Goal: Task Accomplishment & Management: Use online tool/utility

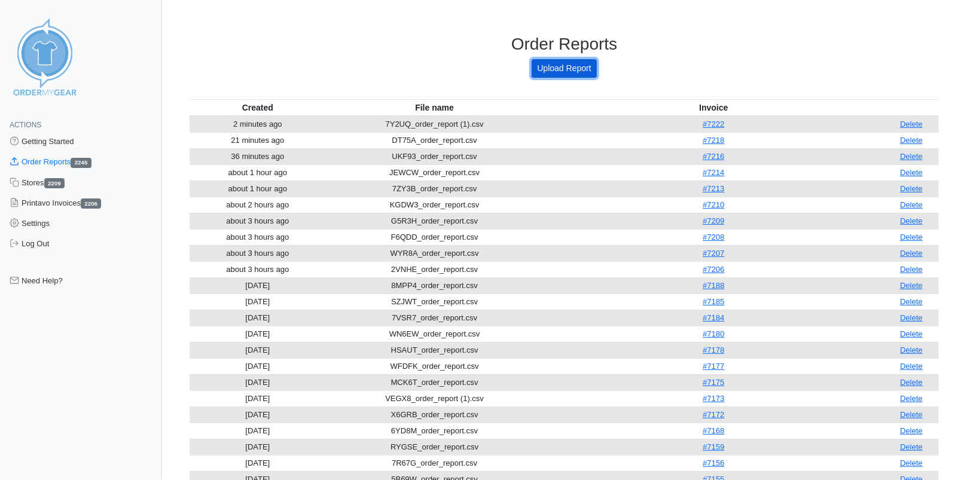
click at [544, 66] on link "Upload Report" at bounding box center [564, 68] width 65 height 19
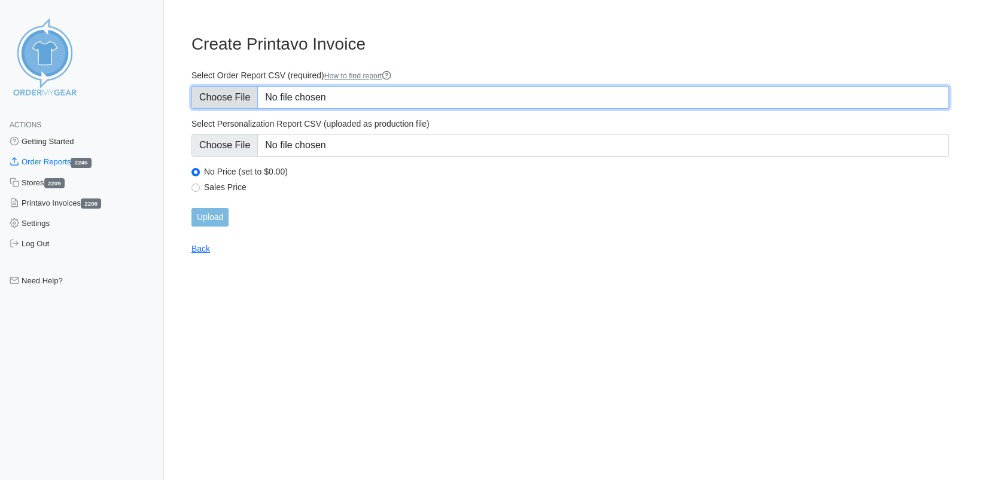
click at [249, 94] on input "Select Order Report CSV (required) How to find report" at bounding box center [569, 97] width 757 height 23
click at [225, 92] on input "Select Order Report CSV (required) How to find report" at bounding box center [569, 97] width 757 height 23
type input "C:\fakepath\UFDK3_order_report.csv"
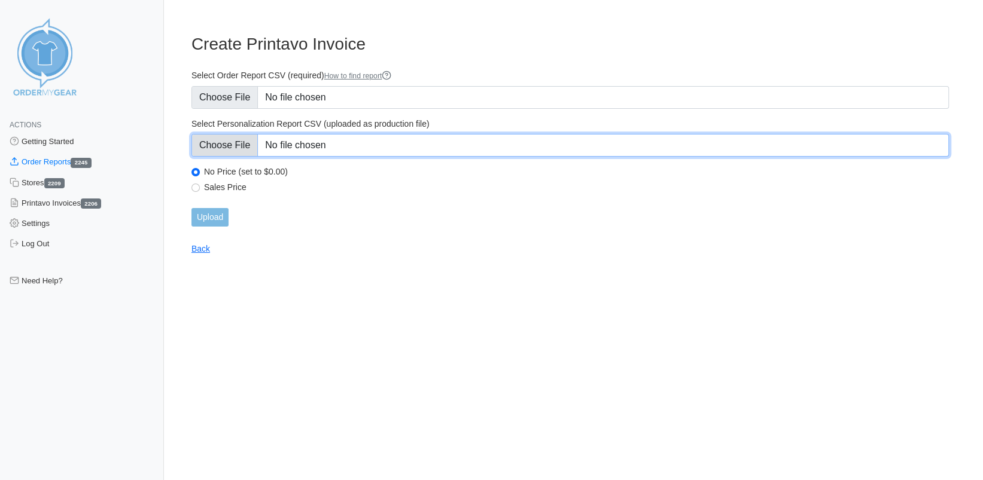
click at [236, 143] on input "Select Personalization Report CSV (uploaded as production file)" at bounding box center [569, 145] width 757 height 23
type input "C:\fakepath\UFDK3_personalization_report.csv"
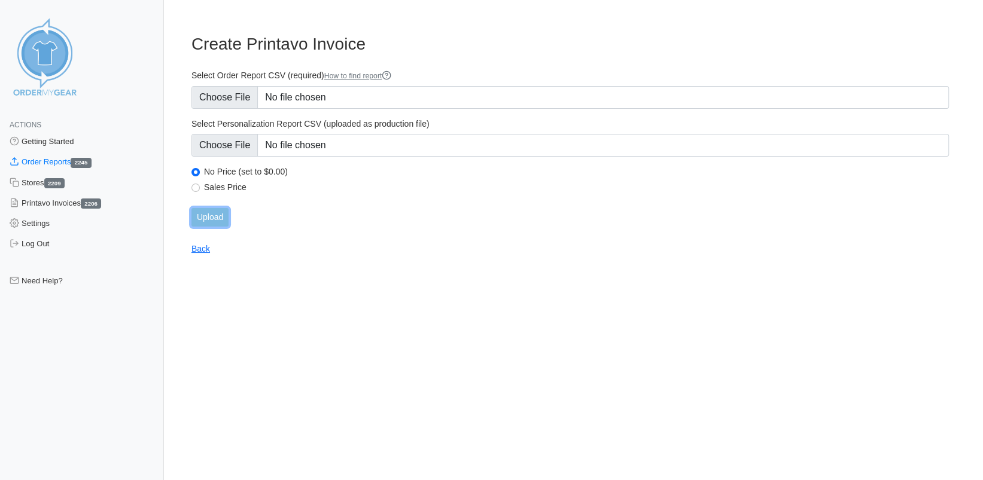
click at [207, 214] on input "Upload" at bounding box center [209, 217] width 37 height 19
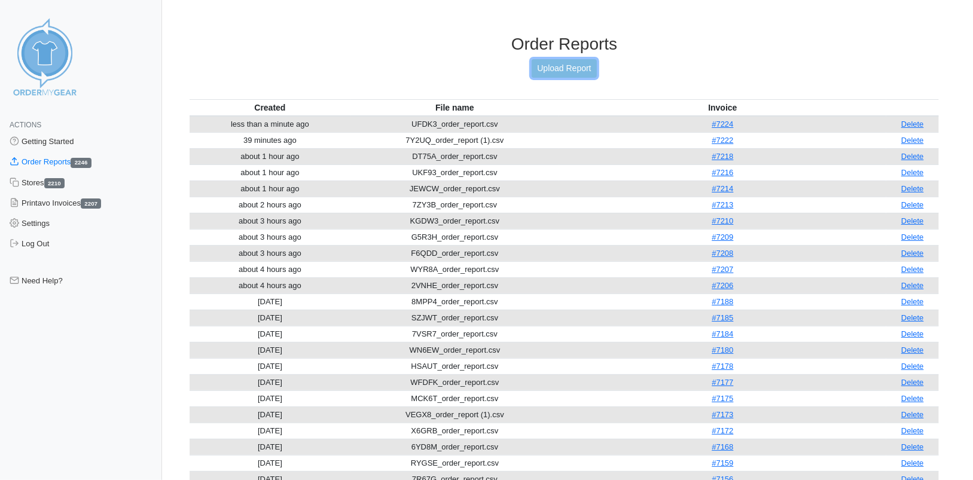
click at [552, 71] on link "Upload Report" at bounding box center [564, 68] width 65 height 19
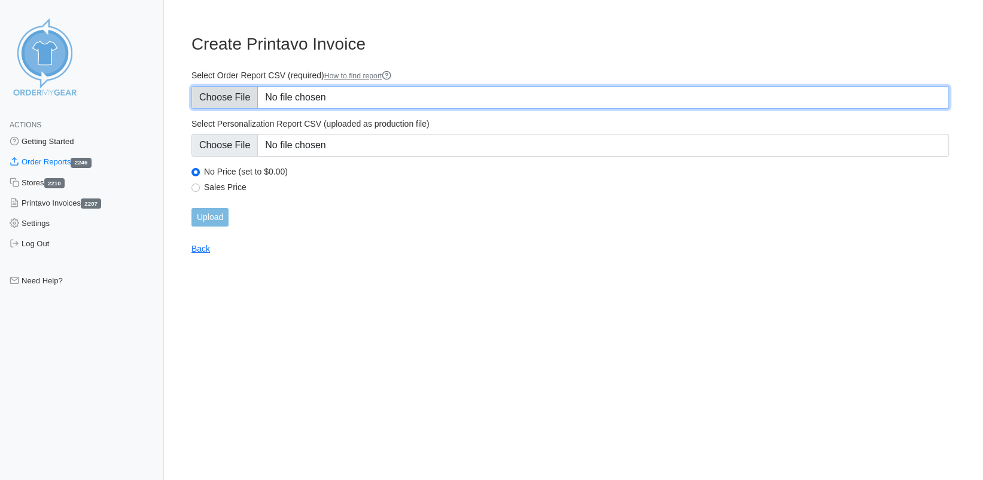
click at [227, 96] on input "Select Order Report CSV (required) How to find report" at bounding box center [569, 97] width 757 height 23
type input "C:\fakepath\4P832_order_report.csv"
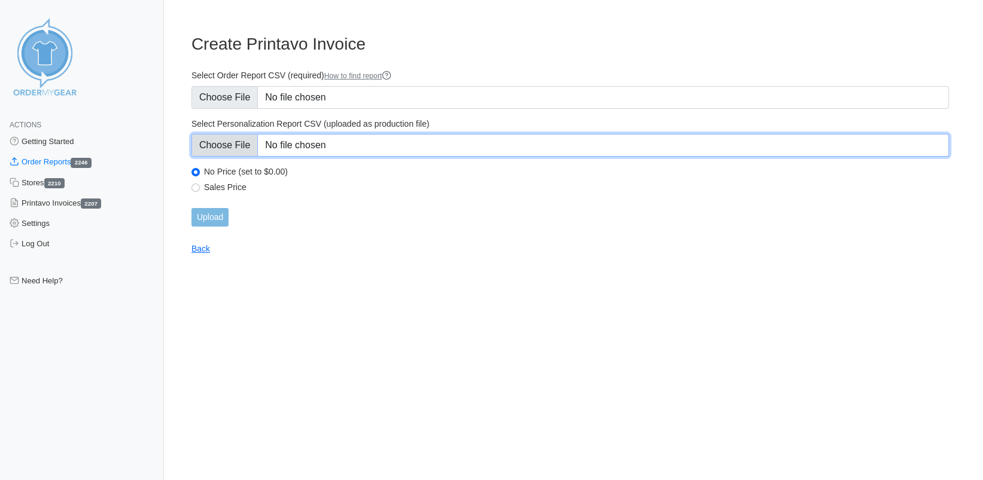
click at [224, 137] on input "Select Personalization Report CSV (uploaded as production file)" at bounding box center [569, 145] width 757 height 23
type input "C:\fakepath\4P832_personalization_report.csv"
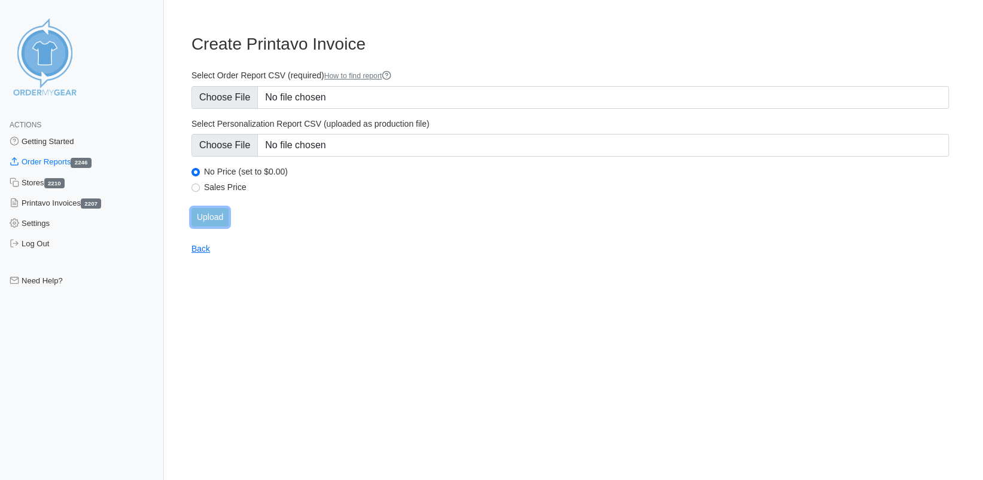
click at [217, 217] on input "Upload" at bounding box center [209, 217] width 37 height 19
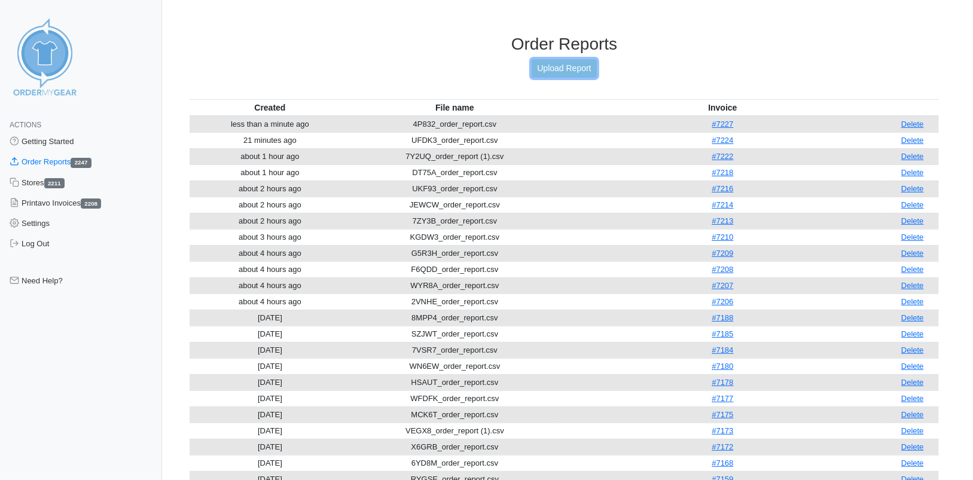
click at [573, 65] on link "Upload Report" at bounding box center [564, 68] width 65 height 19
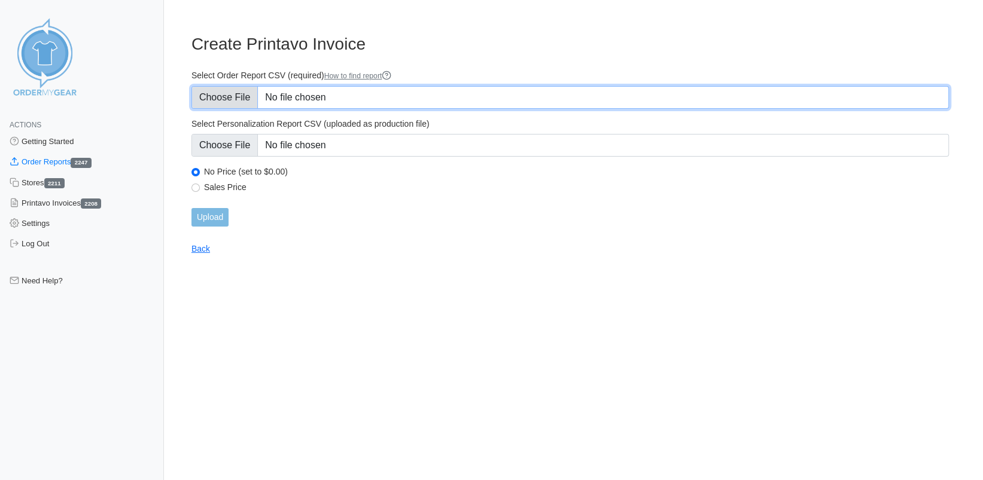
click at [236, 96] on input "Select Order Report CSV (required) How to find report" at bounding box center [569, 97] width 757 height 23
click at [226, 96] on input "Select Order Report CSV (required) How to find report" at bounding box center [569, 97] width 757 height 23
type input "C:\fakepath\TB6XB_order_report.csv"
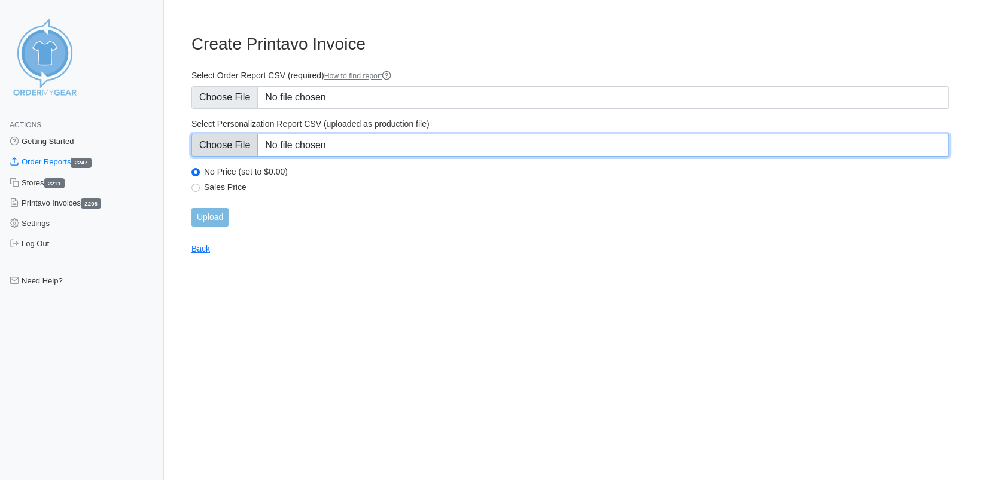
click at [228, 150] on input "Select Personalization Report CSV (uploaded as production file)" at bounding box center [569, 145] width 757 height 23
type input "C:\fakepath\TB6XB_personalization_report.csv"
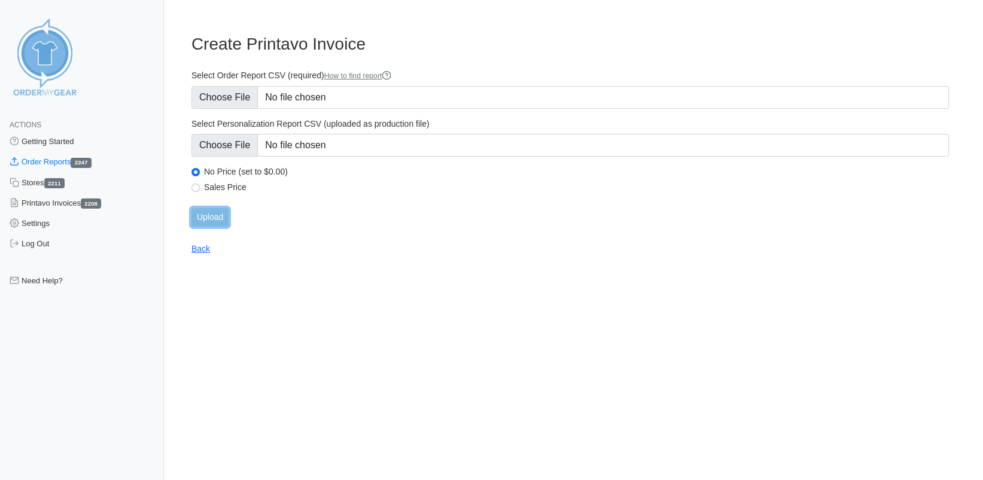
click at [216, 220] on input "Upload" at bounding box center [209, 217] width 37 height 19
